Goal: Task Accomplishment & Management: Use online tool/utility

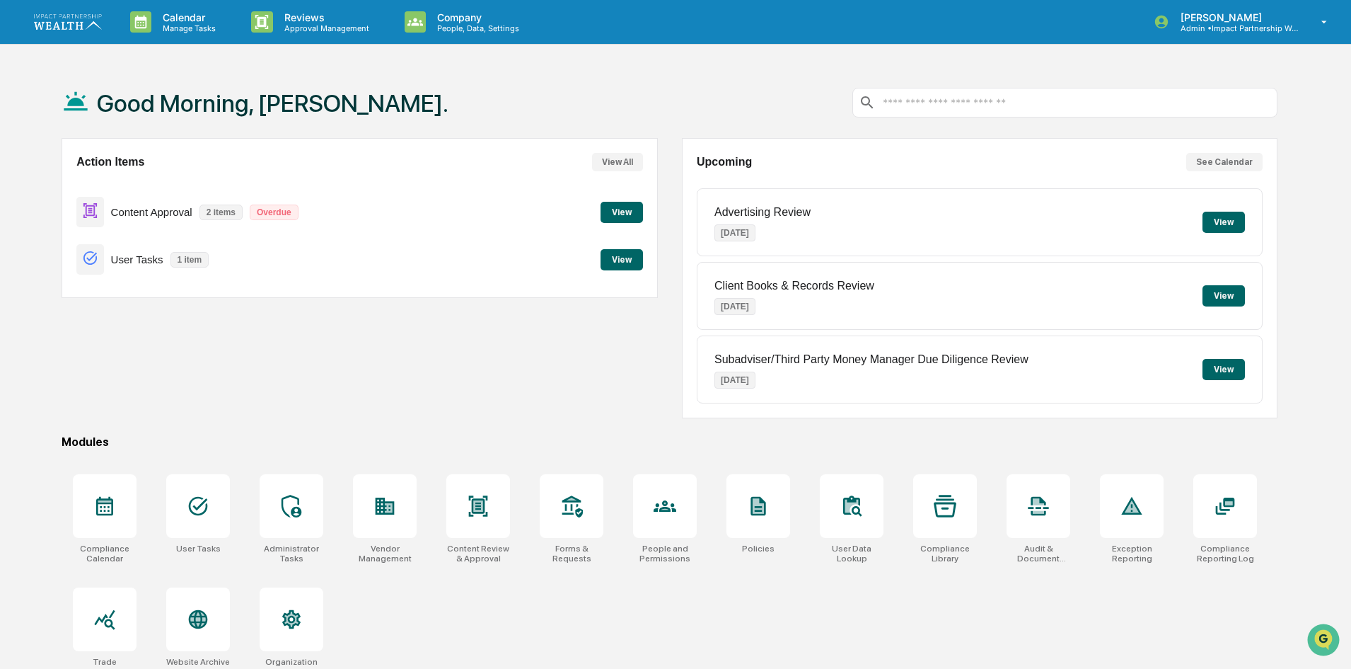
click at [614, 216] on button "View" at bounding box center [622, 212] width 42 height 21
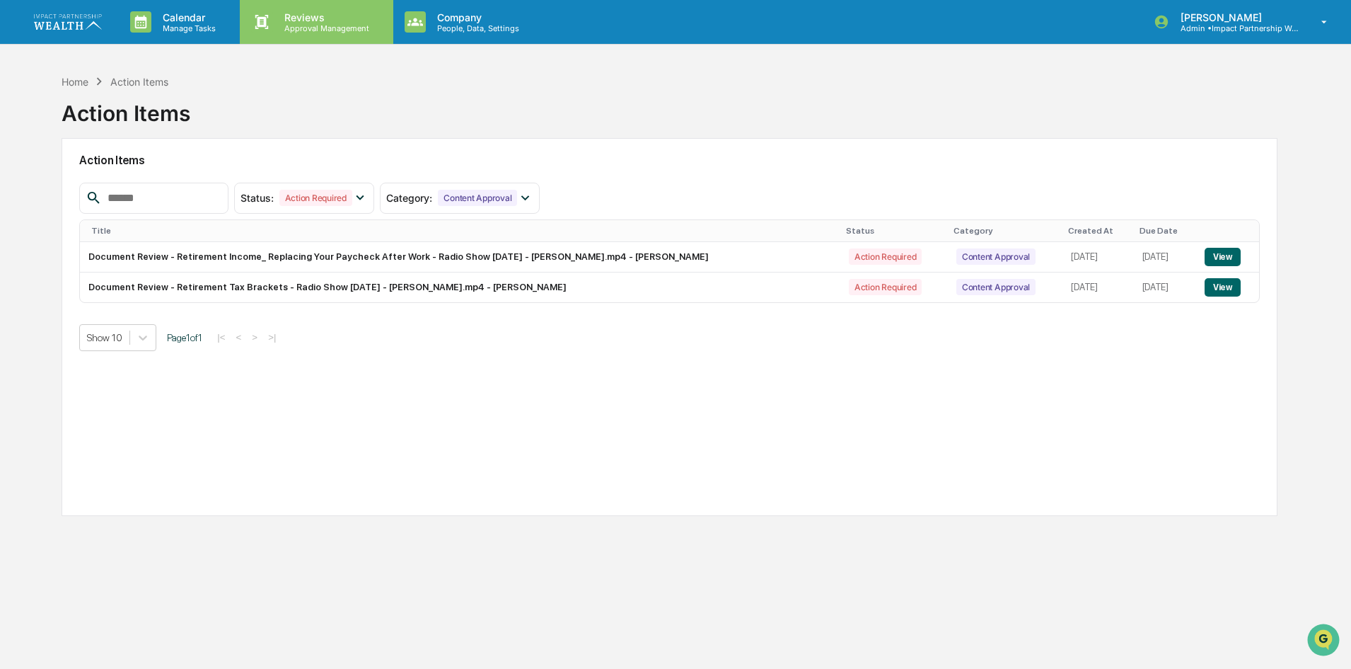
click at [325, 5] on div "Reviews Approval Management" at bounding box center [316, 22] width 153 height 44
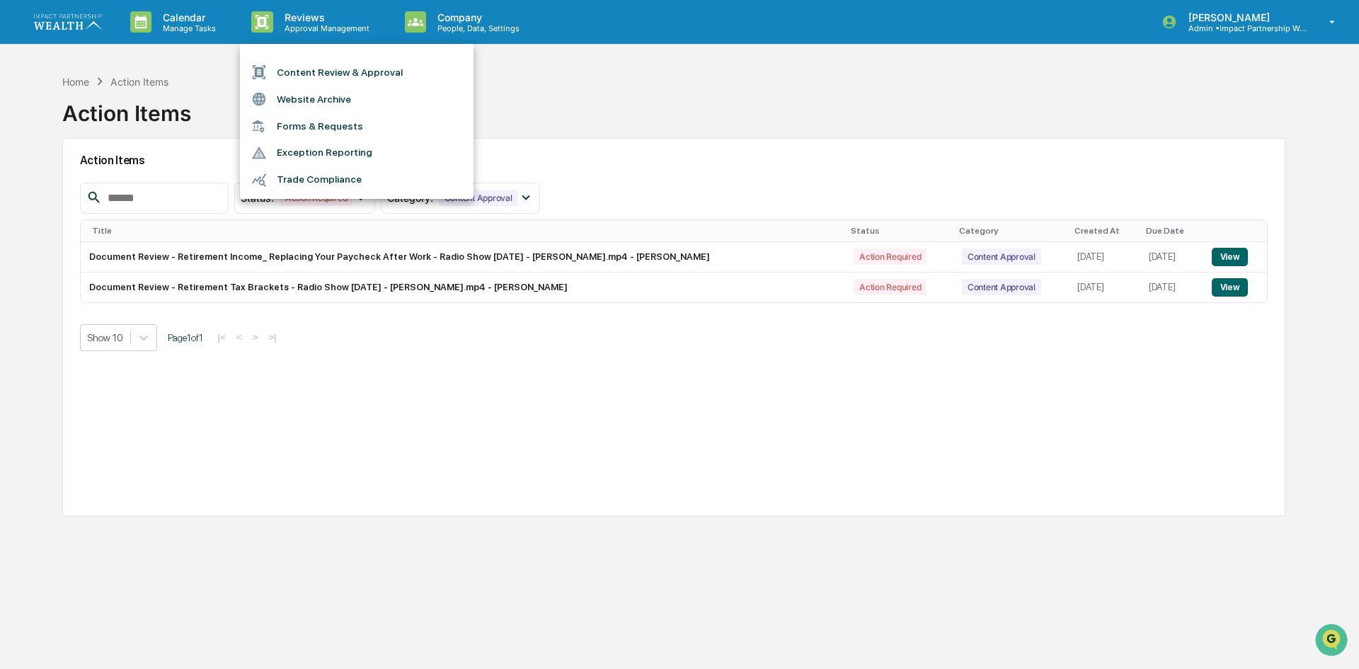
click at [326, 64] on li "Content Review & Approval" at bounding box center [356, 72] width 233 height 27
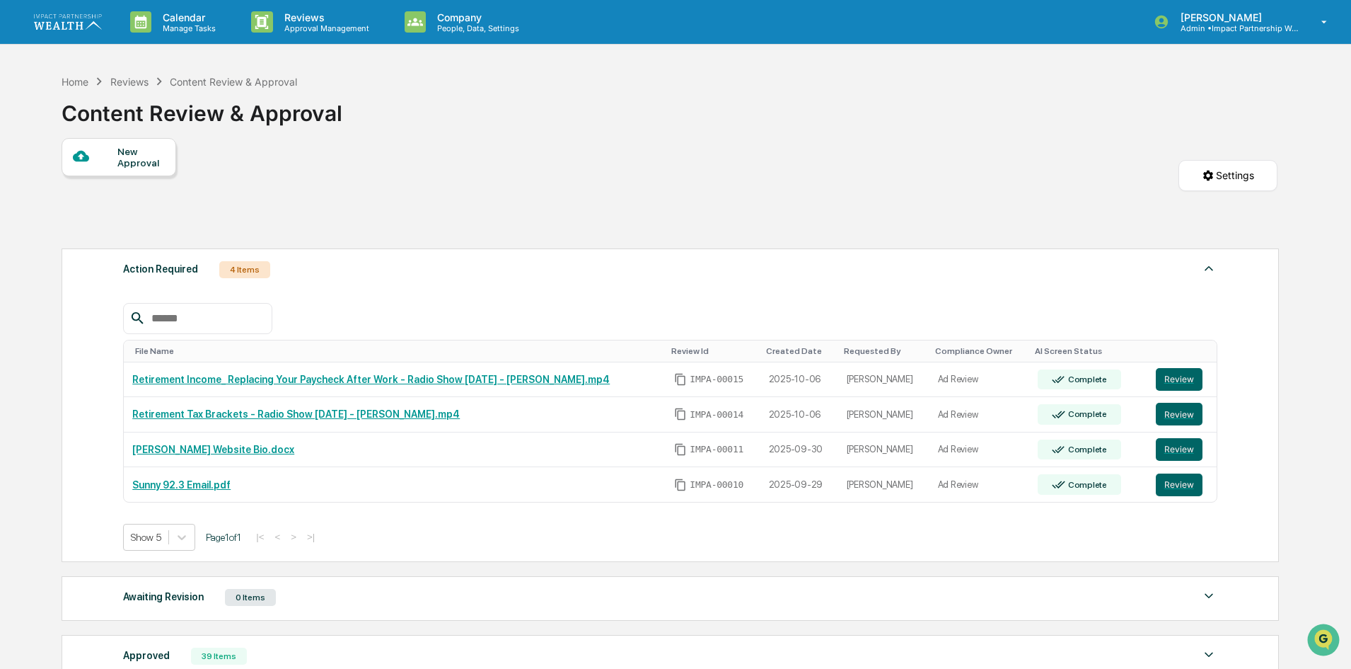
click at [91, 12] on link at bounding box center [76, 22] width 85 height 44
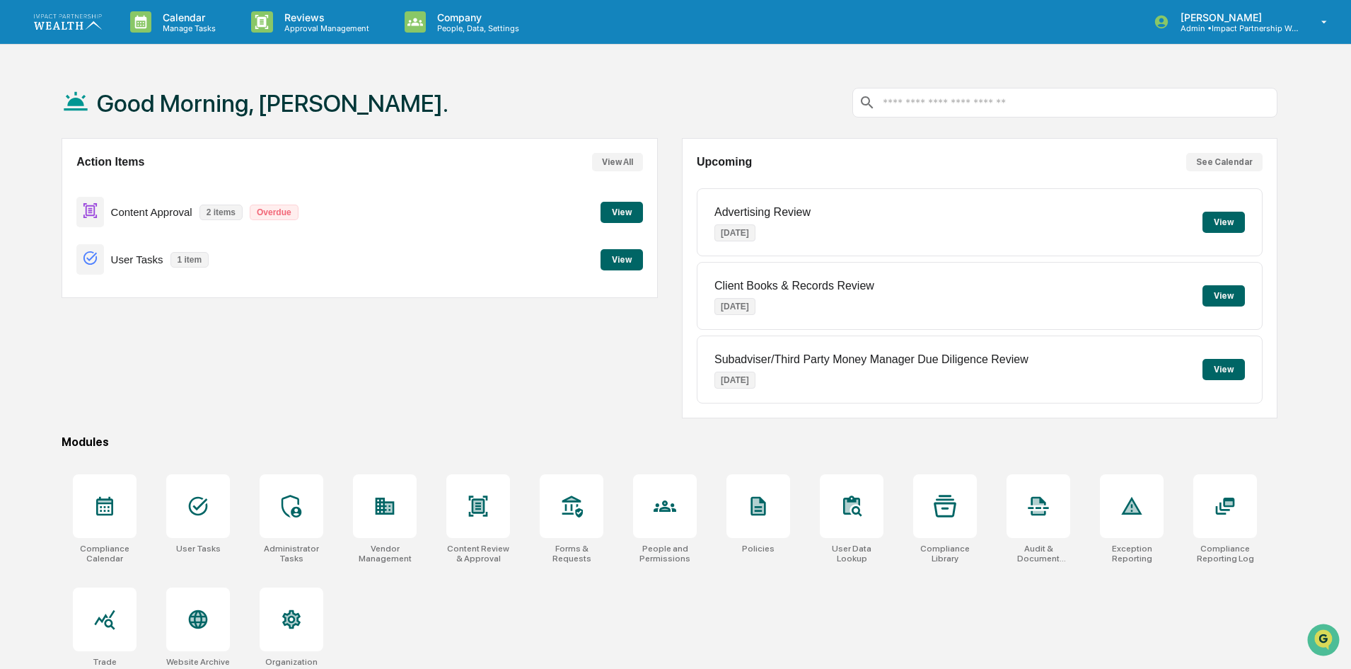
click at [611, 221] on button "View" at bounding box center [622, 212] width 42 height 21
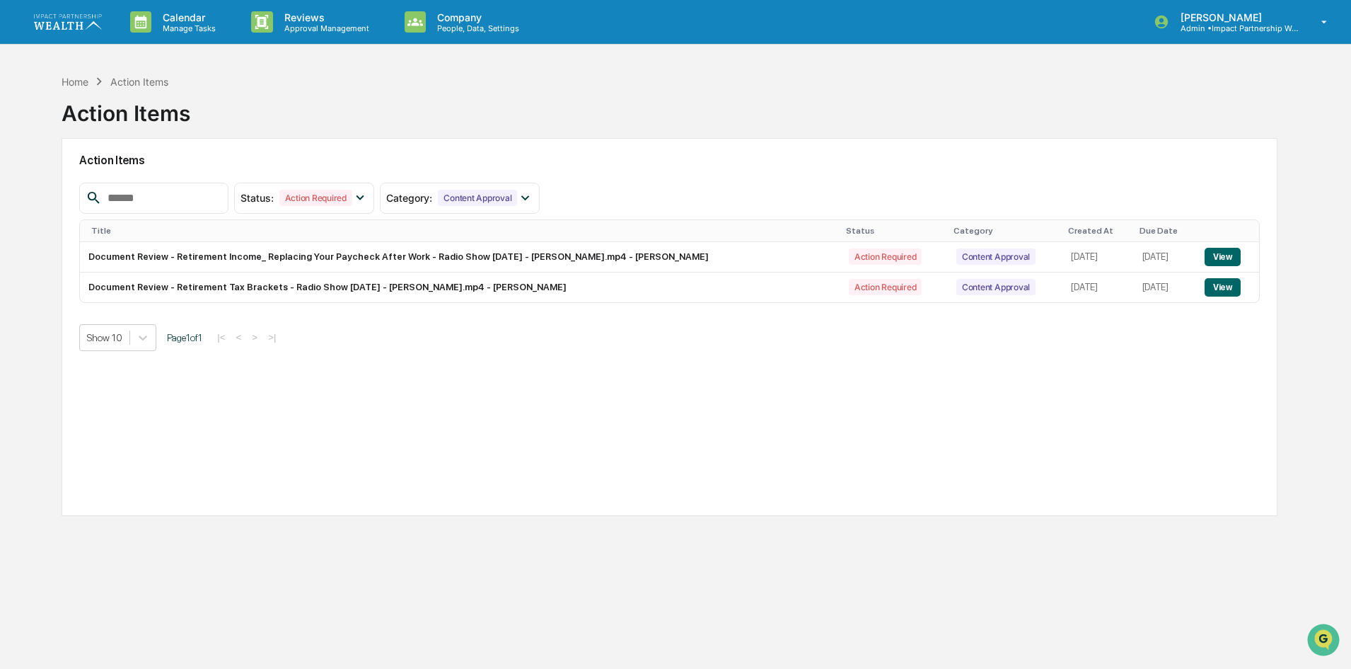
click at [31, 21] on div "Calendar Manage Tasks Reviews Approval Management Company People, Data, Setting…" at bounding box center [675, 22] width 1351 height 45
click at [54, 21] on img at bounding box center [68, 21] width 68 height 15
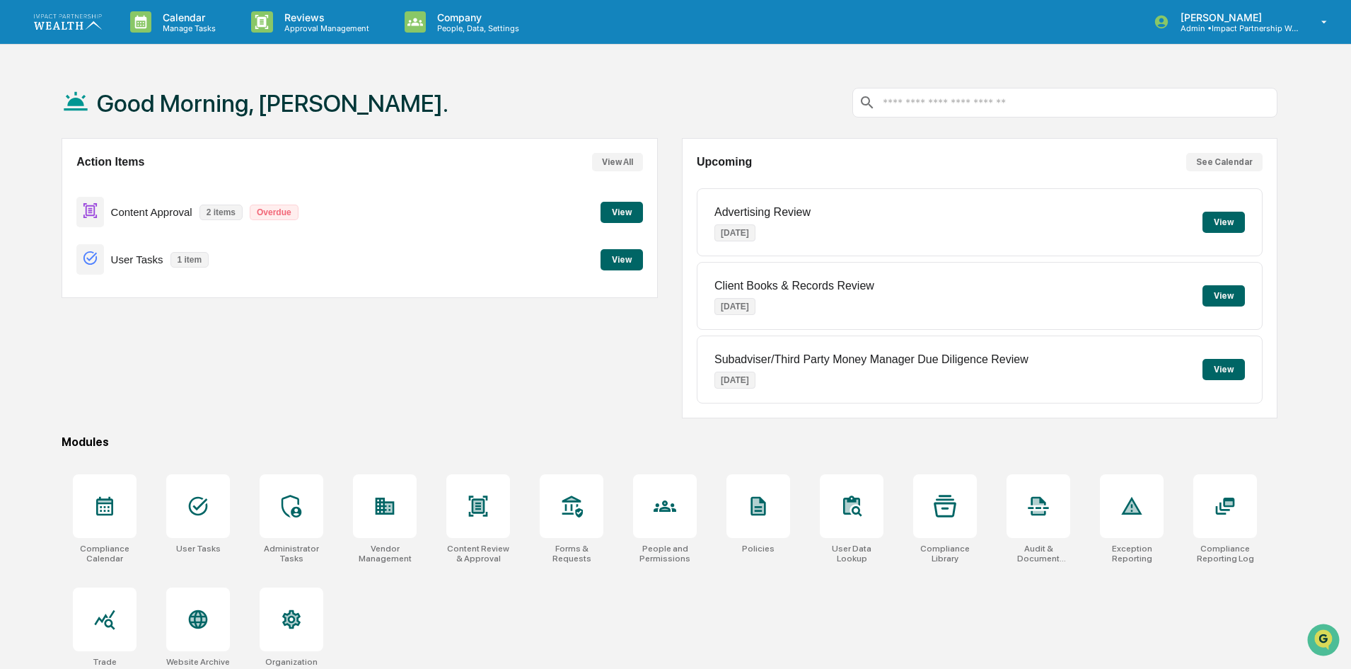
click at [606, 163] on button "View All" at bounding box center [617, 162] width 51 height 18
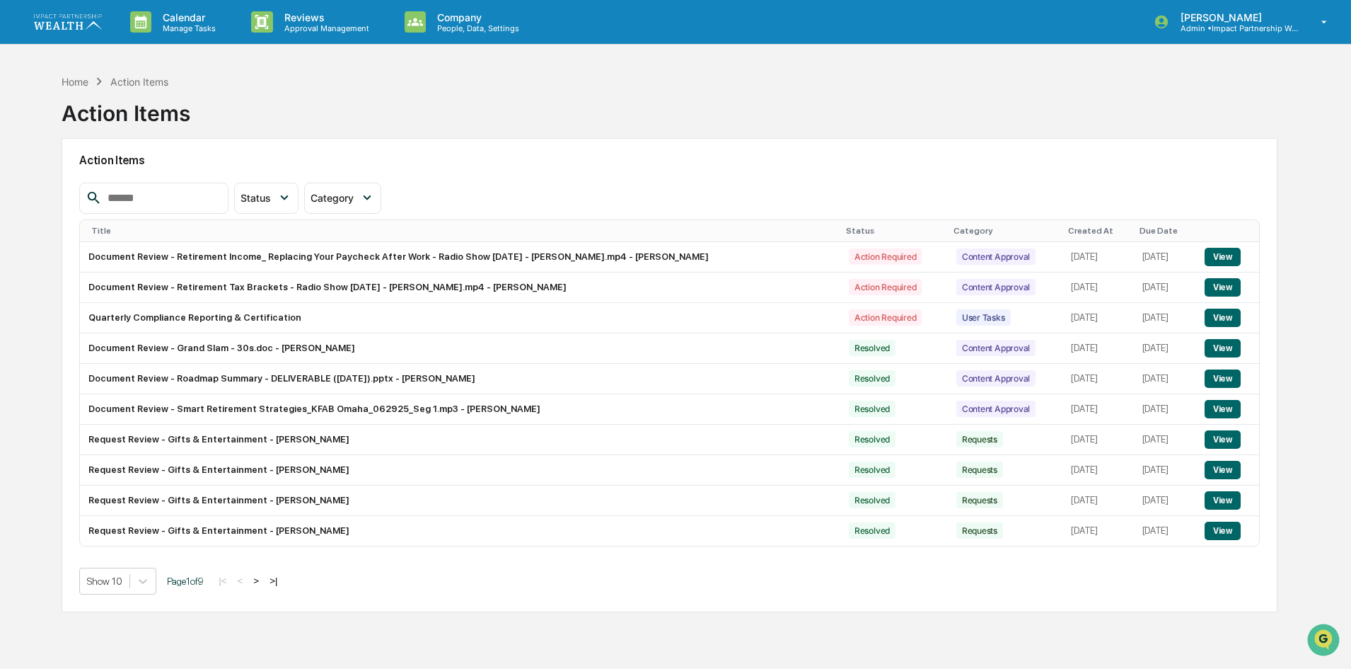
click at [70, 19] on img at bounding box center [68, 21] width 68 height 15
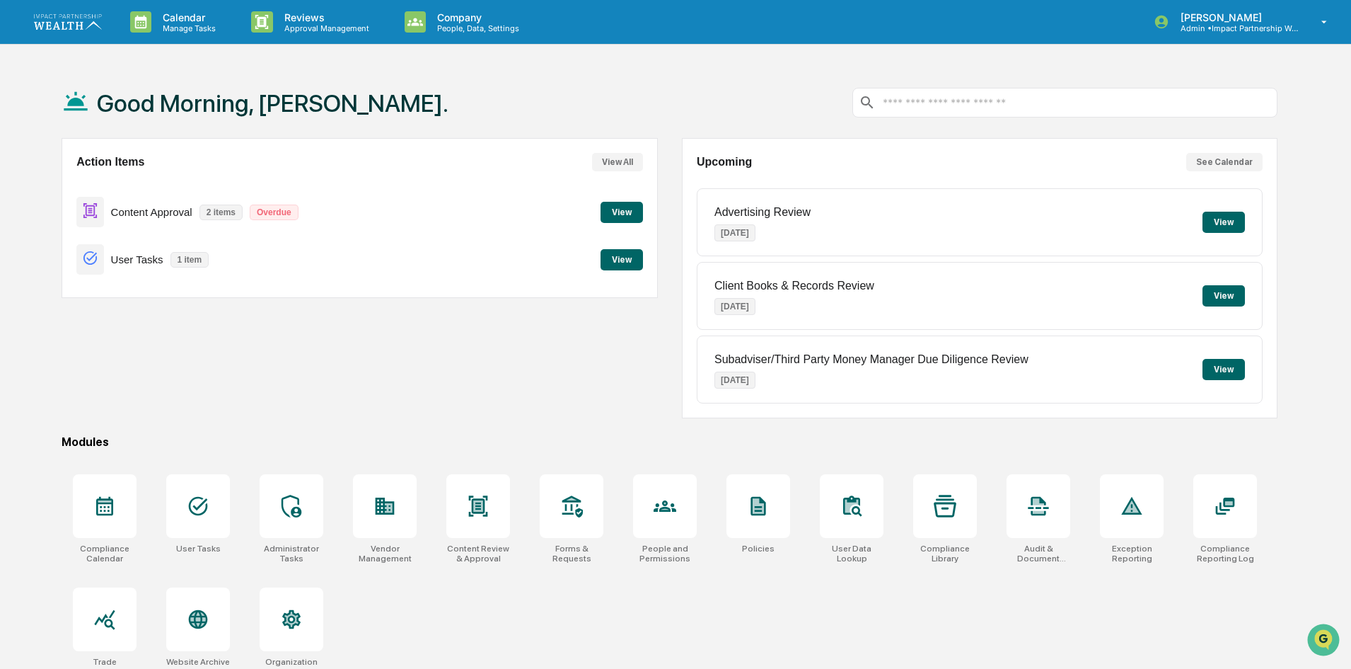
click at [626, 157] on button "View All" at bounding box center [617, 162] width 51 height 18
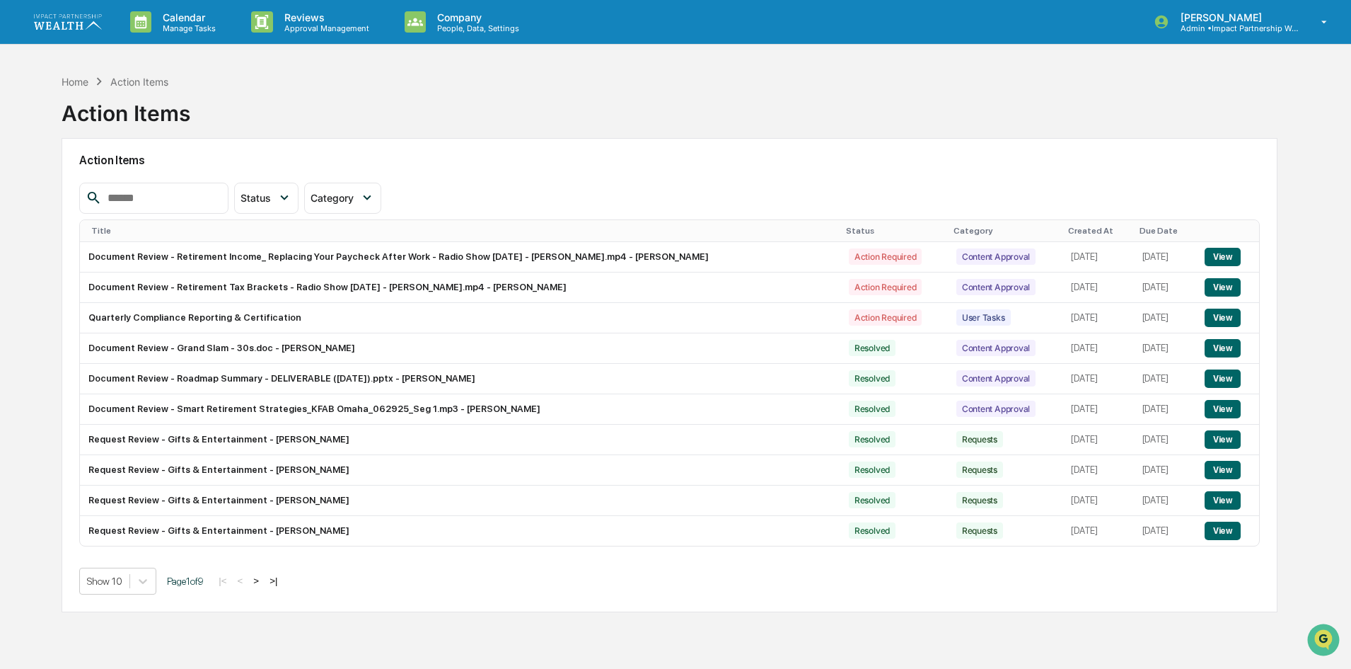
click at [63, 11] on link at bounding box center [76, 22] width 85 height 44
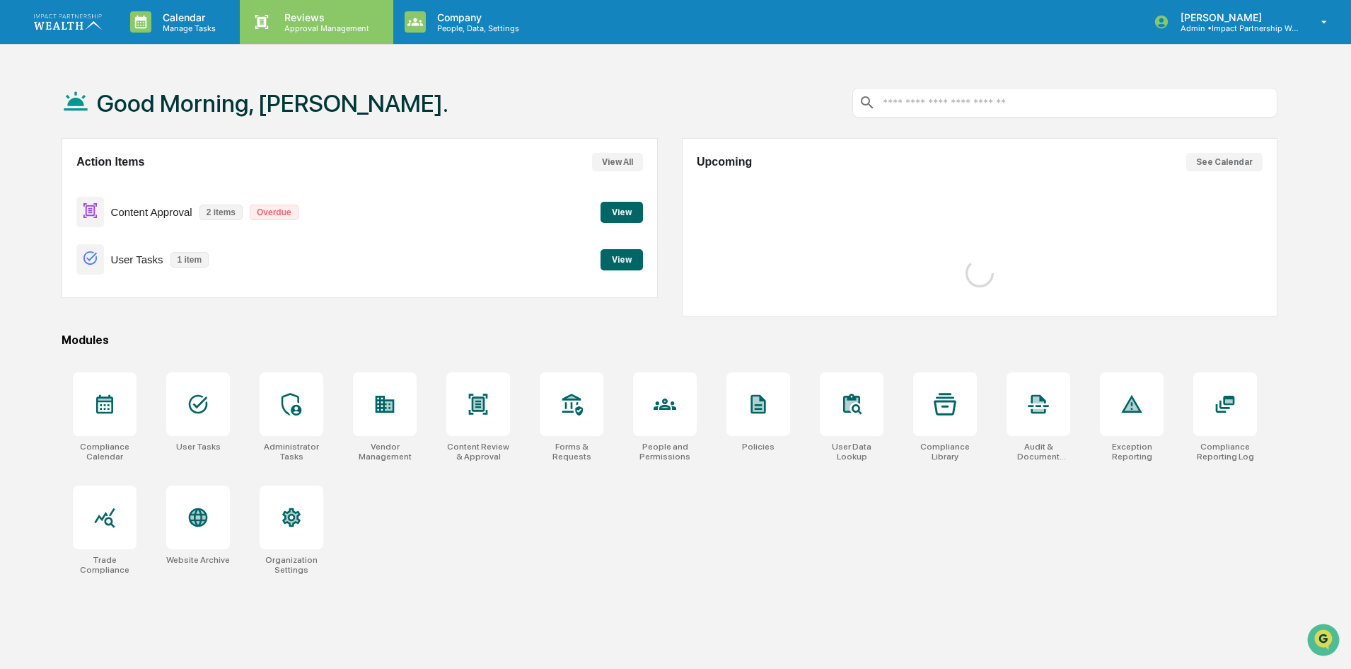
click at [318, 13] on p "Reviews" at bounding box center [324, 17] width 103 height 12
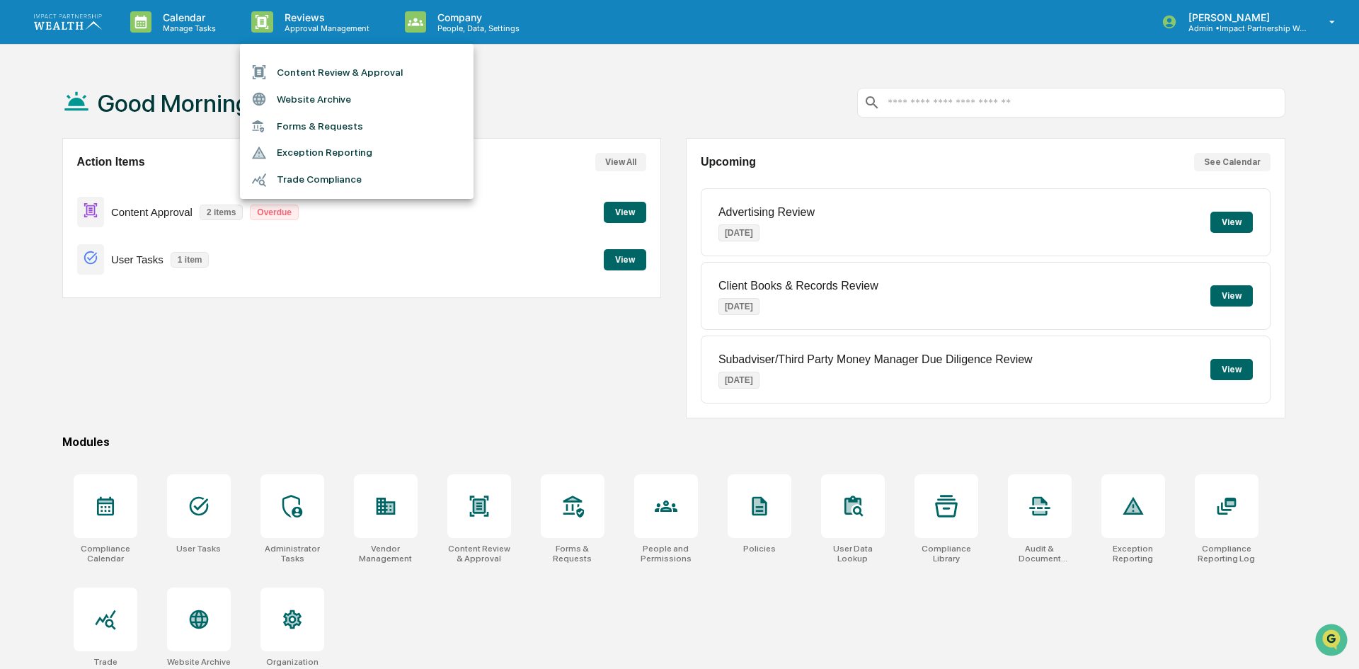
click at [352, 69] on li "Content Review & Approval" at bounding box center [356, 72] width 233 height 27
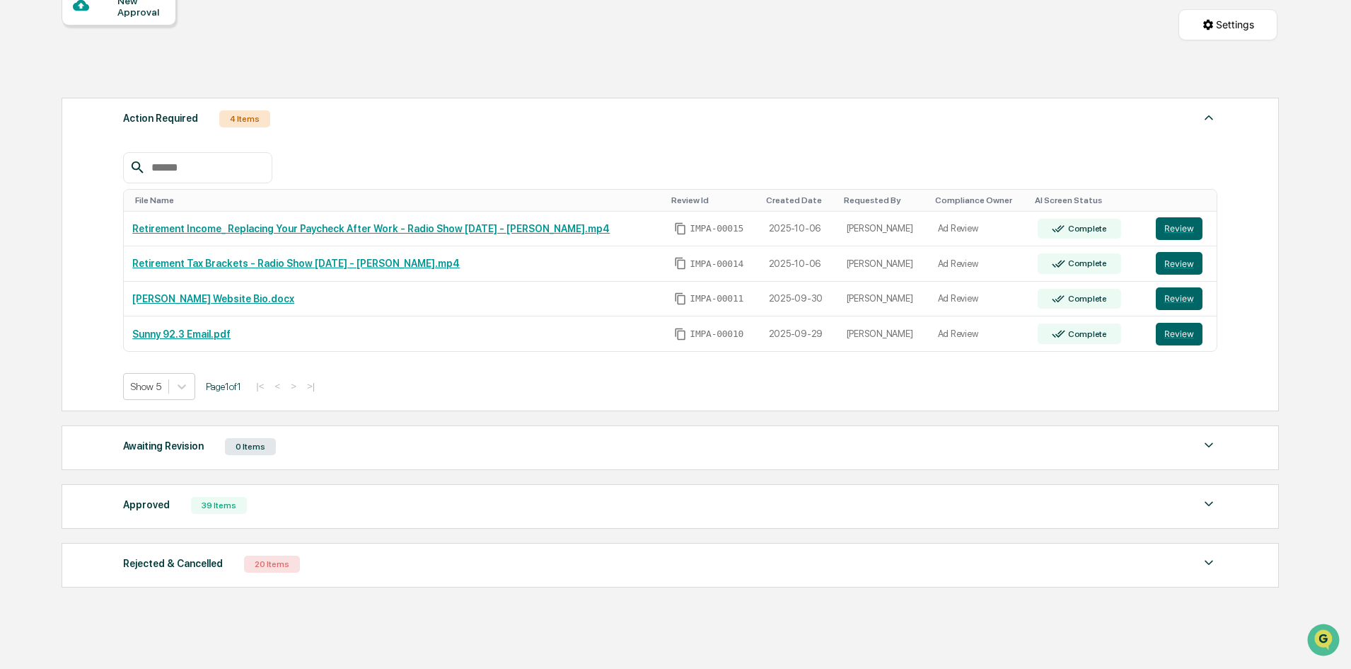
scroll to position [127, 0]
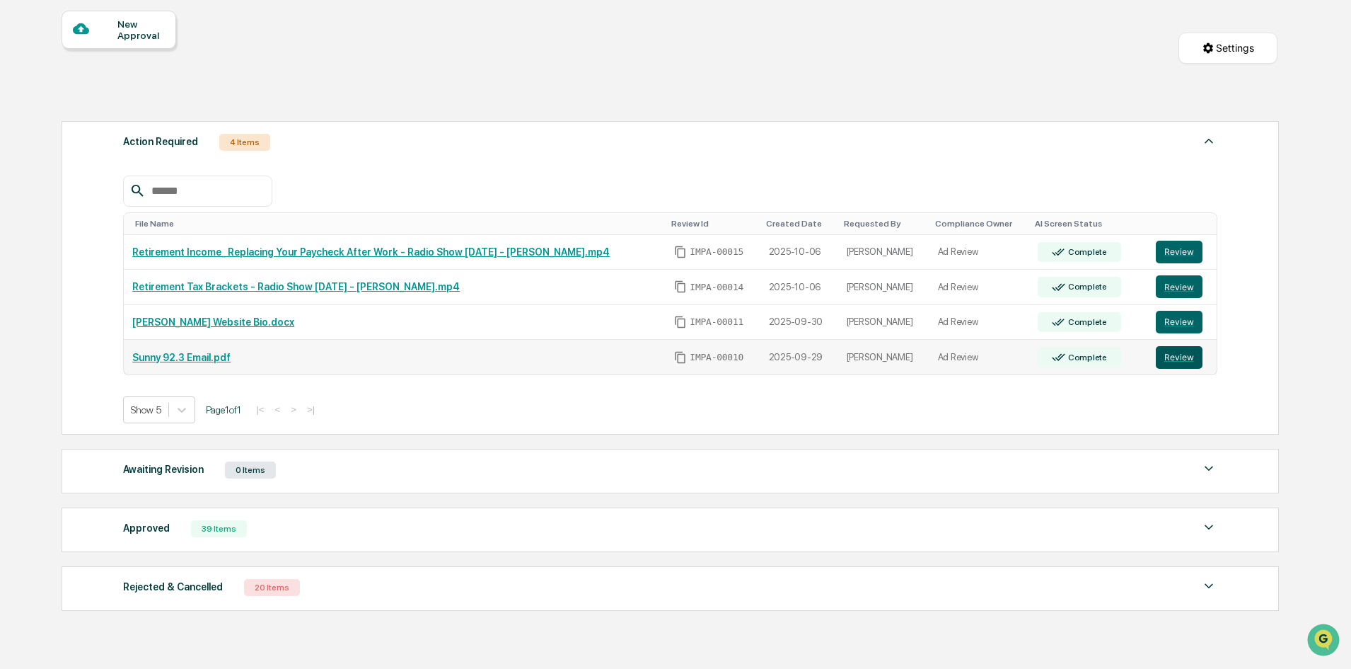
click at [1175, 353] on button "Review" at bounding box center [1179, 357] width 47 height 23
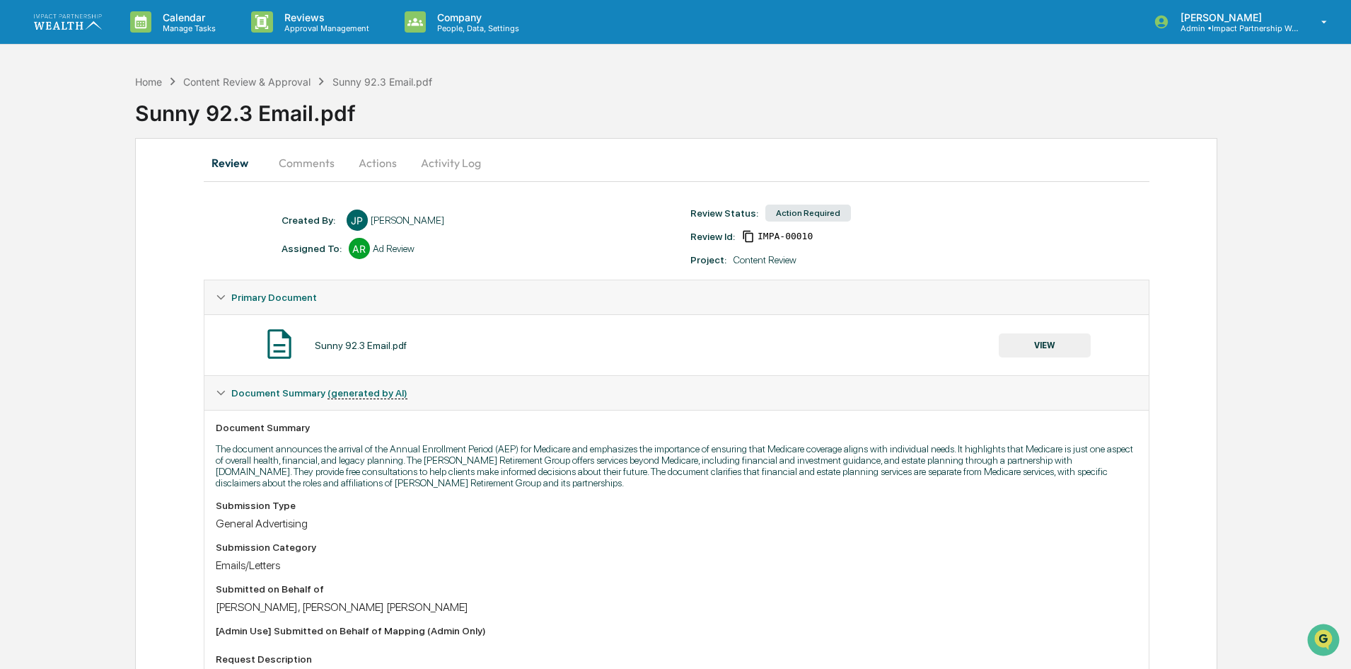
click at [313, 173] on button "Comments" at bounding box center [306, 163] width 79 height 34
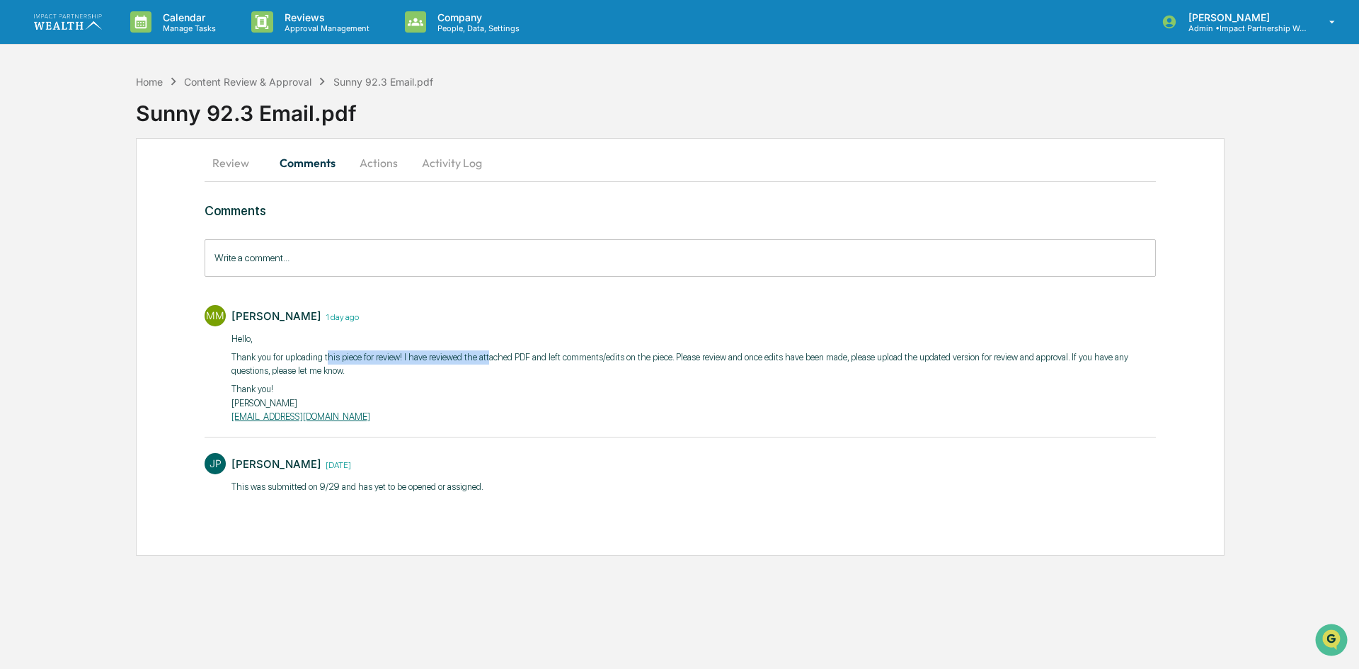
drag, startPoint x: 327, startPoint y: 353, endPoint x: 487, endPoint y: 358, distance: 160.0
click at [487, 358] on p "Thank you for uploading this piece for review! I have reviewed the attached PDF…" at bounding box center [693, 364] width 924 height 28
click at [398, 167] on button "Actions" at bounding box center [379, 163] width 64 height 34
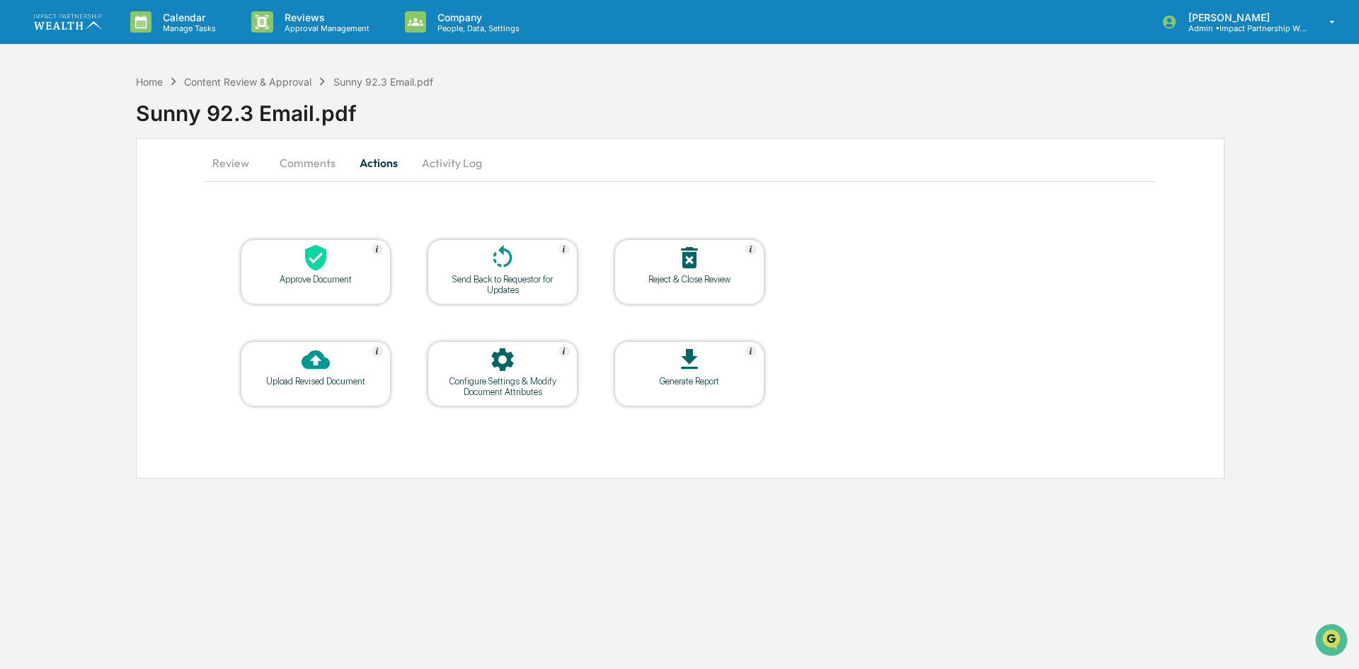
click at [341, 163] on button "Comments" at bounding box center [307, 163] width 79 height 34
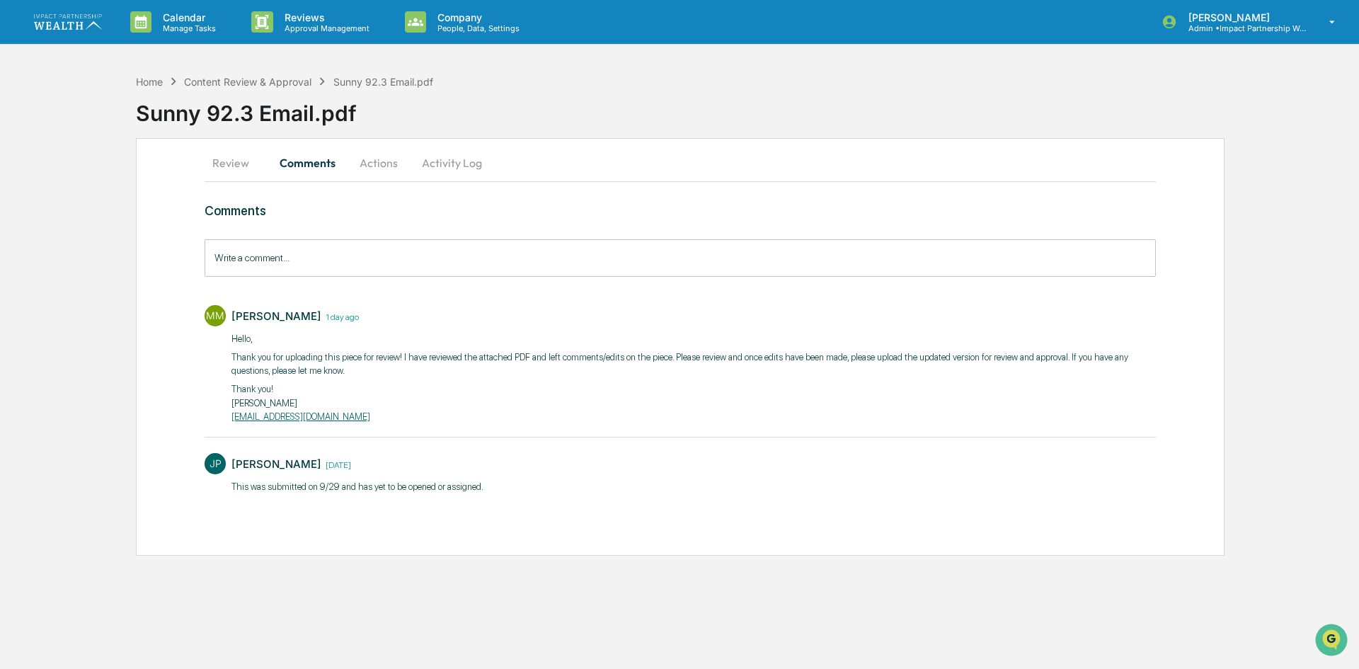
click at [246, 168] on button "Review" at bounding box center [236, 163] width 64 height 34
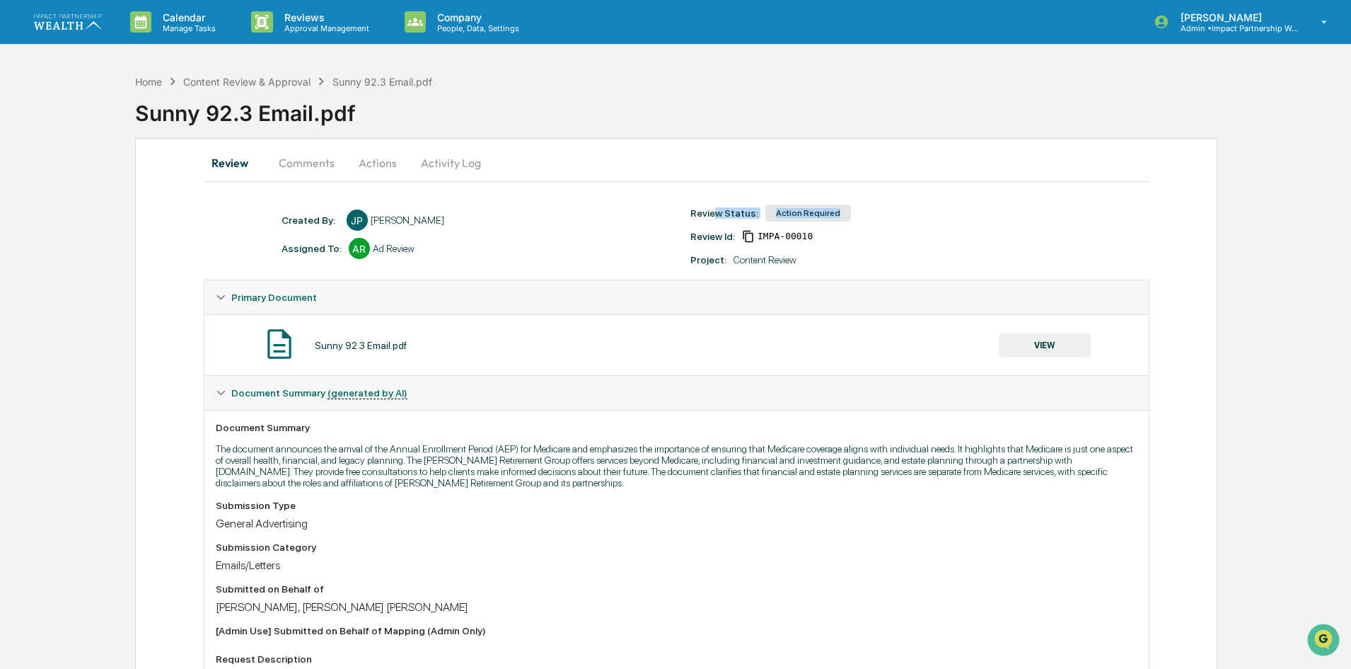
drag, startPoint x: 716, startPoint y: 209, endPoint x: 872, endPoint y: 212, distance: 155.7
click at [872, 212] on div "Review Status: Action Required" at bounding box center [889, 213] width 410 height 20
click at [869, 212] on div "Review Status: Action Required" at bounding box center [889, 213] width 410 height 20
click at [362, 231] on div "Created By: ‎ ‎ JP Jamie Peak Assigned To: AR Ad Review" at bounding box center [480, 234] width 410 height 50
click at [450, 218] on div "Created By: ‎ ‎ JP Jamie Peak" at bounding box center [480, 219] width 410 height 21
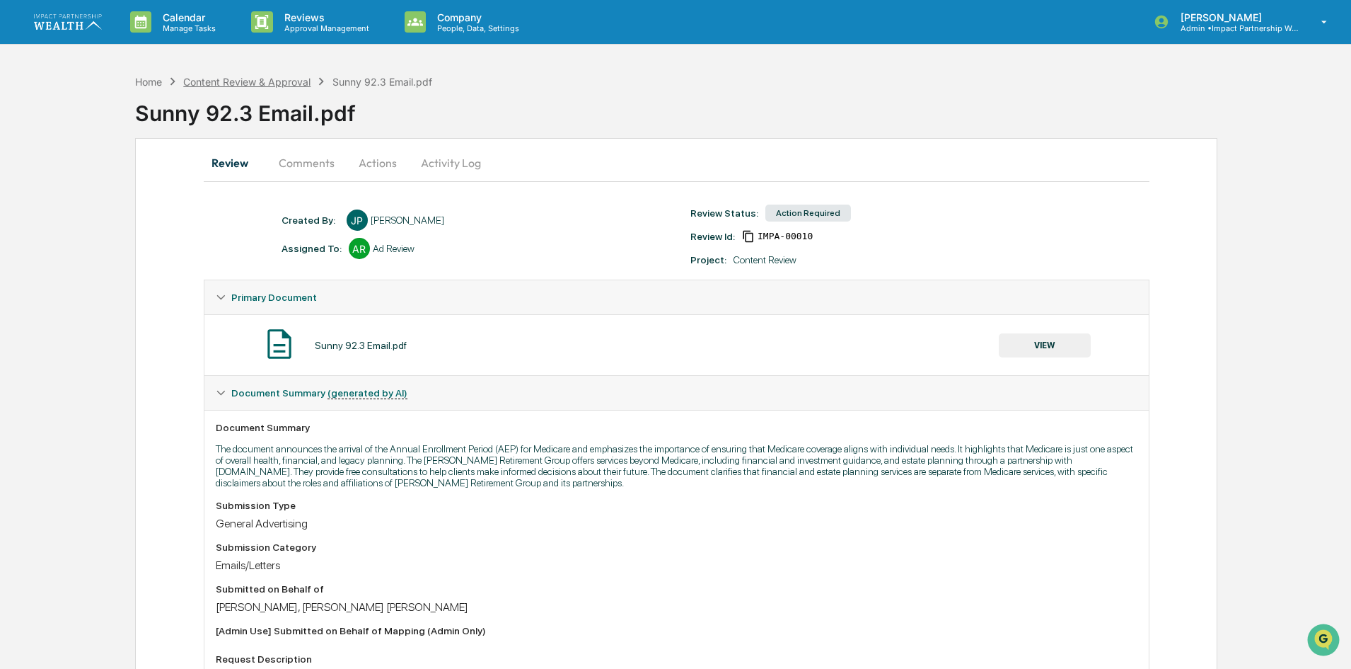
click at [223, 76] on div "Content Review & Approval" at bounding box center [246, 82] width 127 height 12
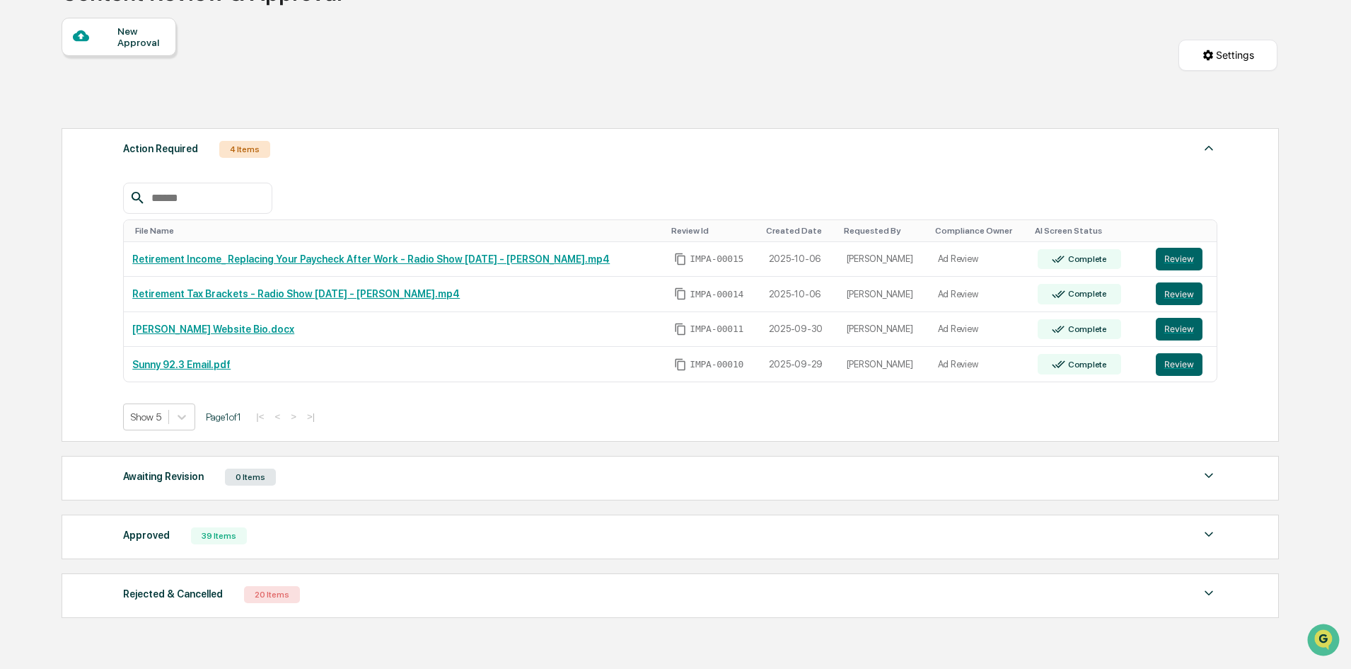
scroll to position [198, 0]
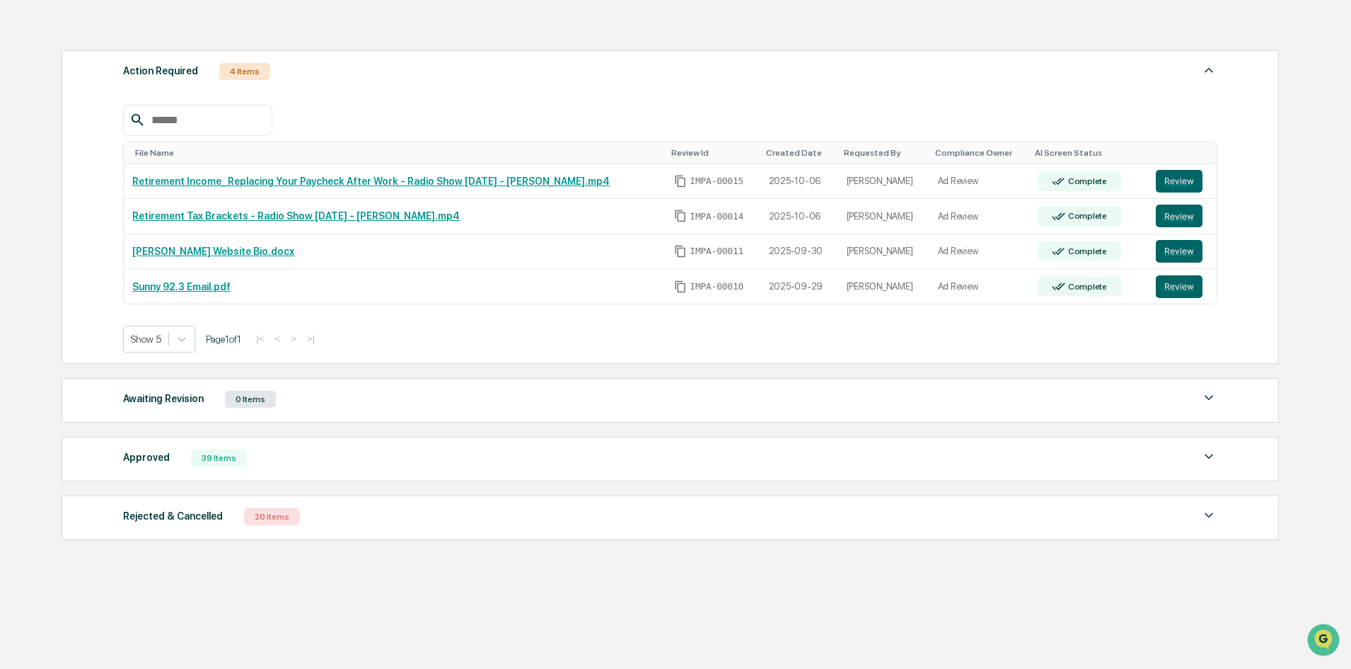
click at [200, 463] on div "39 Items" at bounding box center [219, 457] width 56 height 17
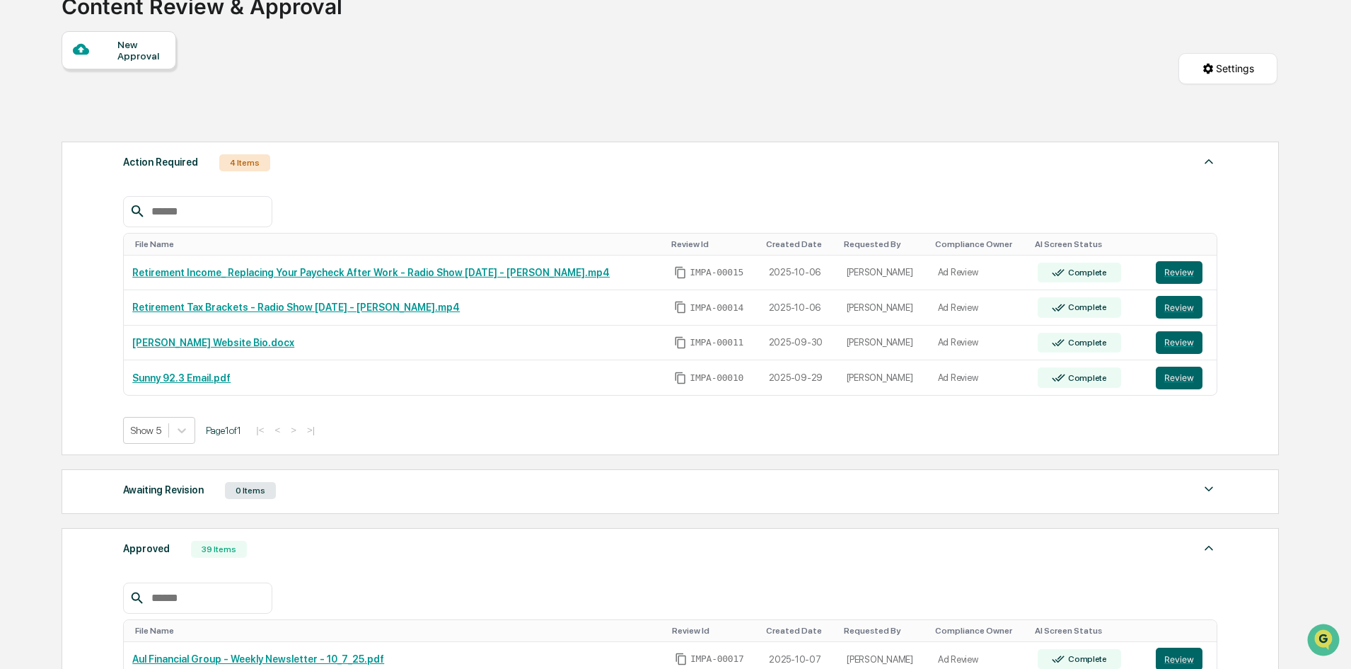
scroll to position [0, 0]
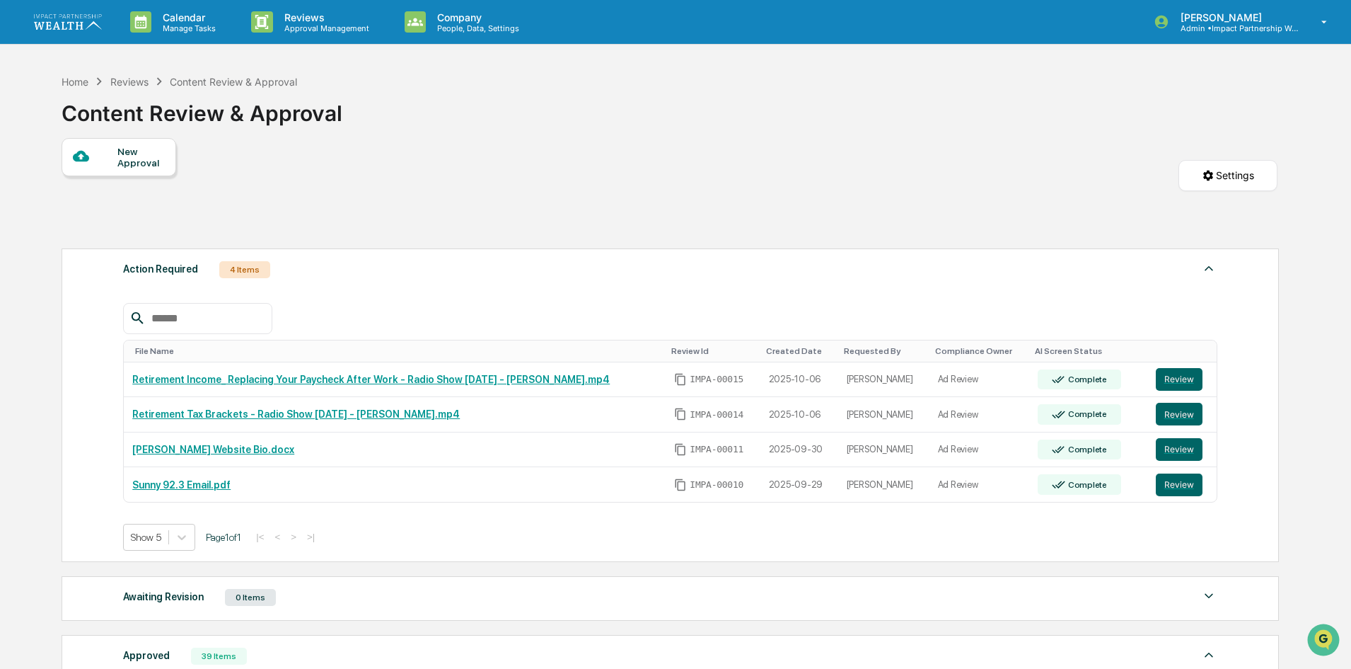
click at [93, 25] on img at bounding box center [68, 21] width 68 height 15
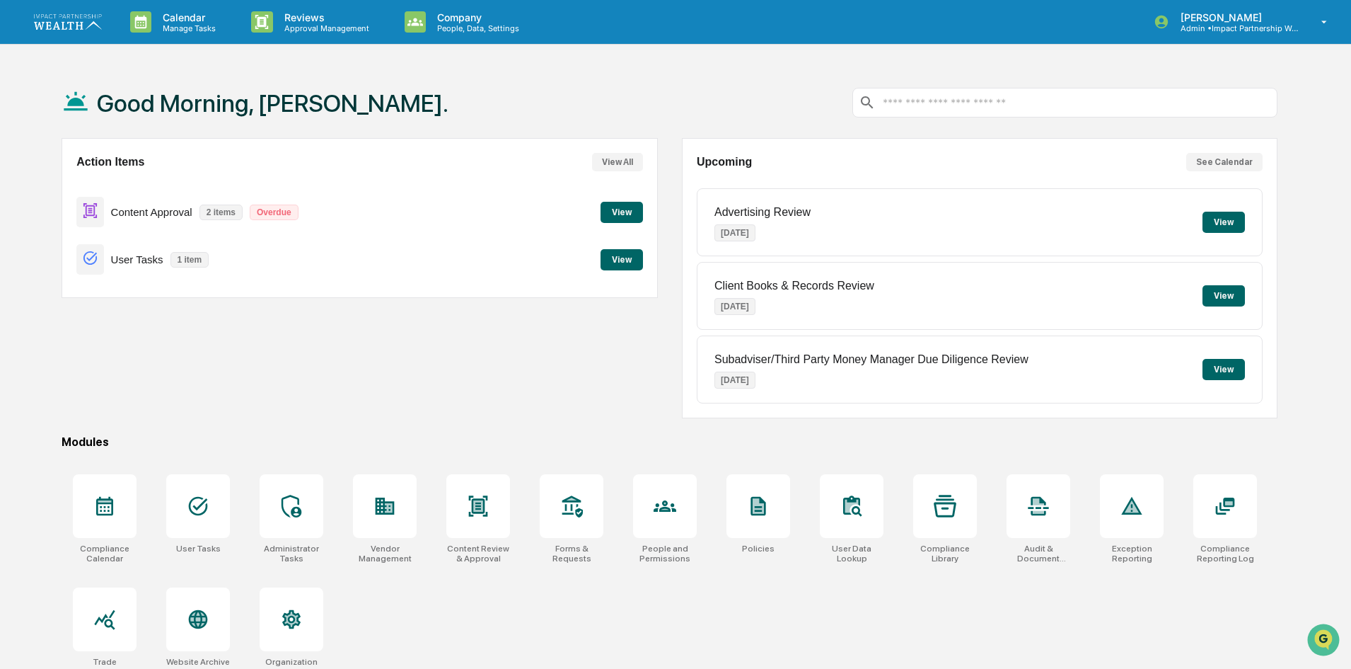
click at [1235, 219] on button "View" at bounding box center [1224, 222] width 42 height 21
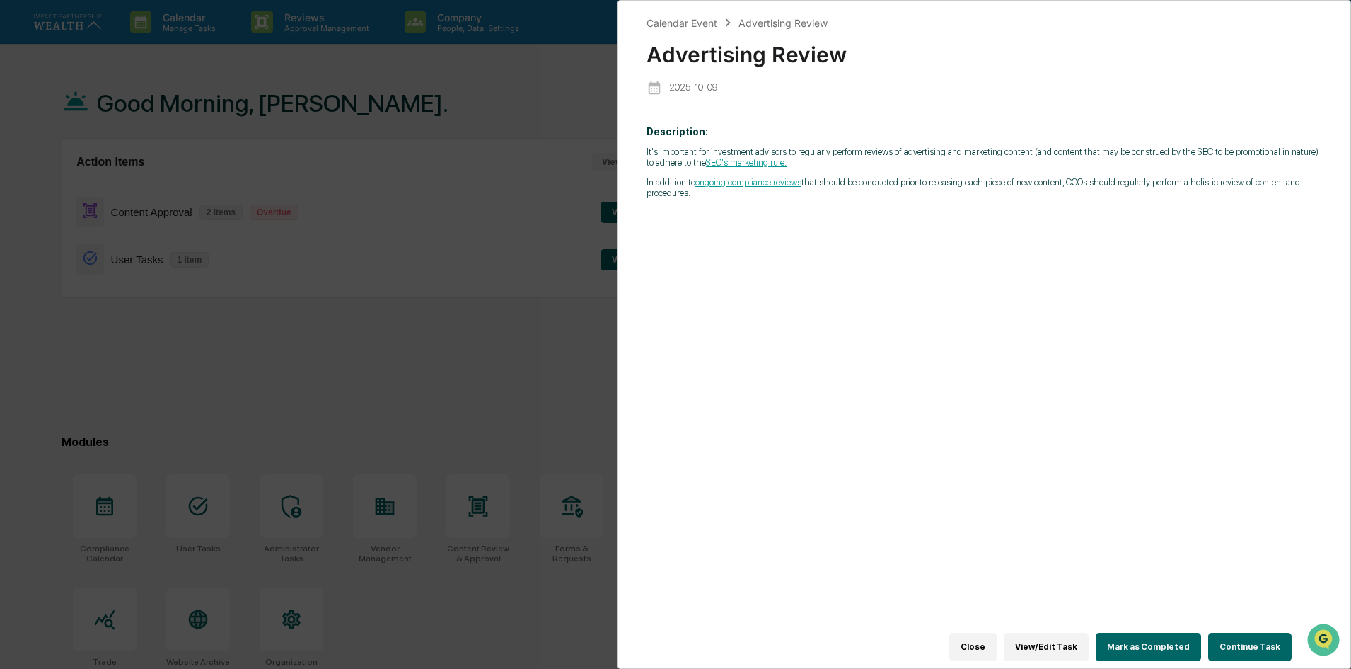
click at [983, 645] on button "Close" at bounding box center [973, 647] width 47 height 28
